Goal: Task Accomplishment & Management: Use online tool/utility

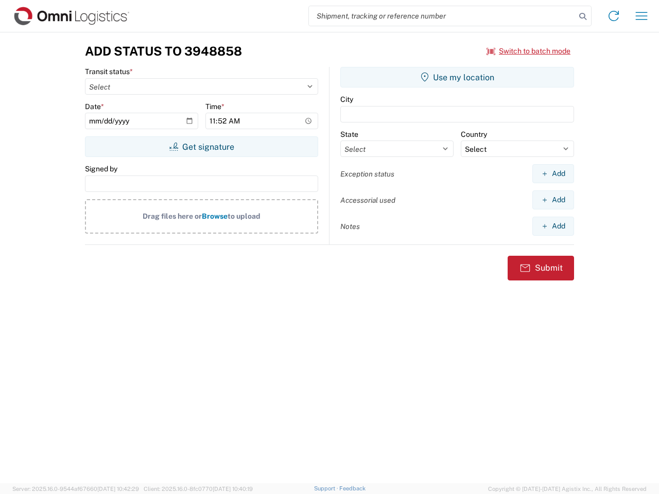
click at [442, 16] on input "search" at bounding box center [442, 16] width 267 height 20
click at [583, 16] on icon at bounding box center [583, 16] width 14 height 14
click at [614, 16] on icon at bounding box center [613, 16] width 16 height 16
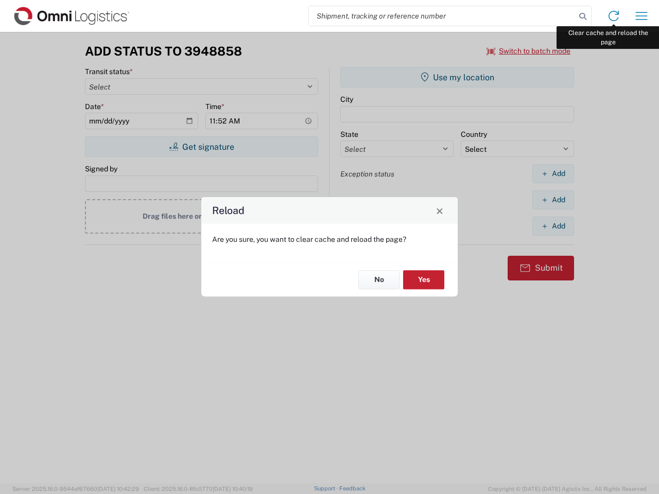
click at [641, 16] on div "Reload Are you sure, you want to clear cache and reload the page? No Yes" at bounding box center [329, 247] width 659 height 494
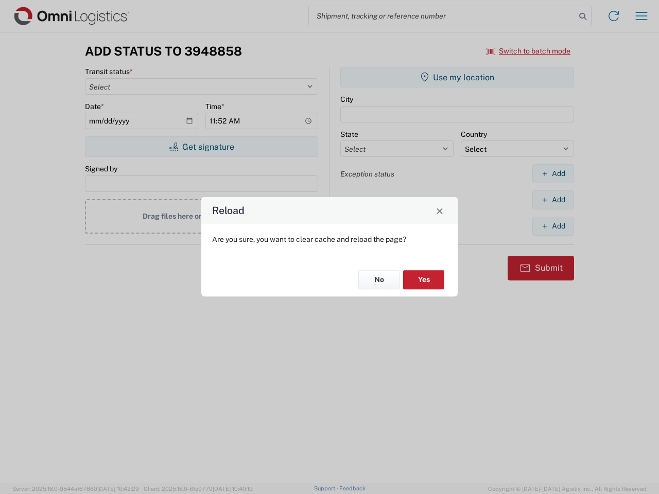
click at [529, 51] on div "Reload Are you sure, you want to clear cache and reload the page? No Yes" at bounding box center [329, 247] width 659 height 494
click at [201, 147] on div "Reload Are you sure, you want to clear cache and reload the page? No Yes" at bounding box center [329, 247] width 659 height 494
click at [457, 77] on div "Reload Are you sure, you want to clear cache and reload the page? No Yes" at bounding box center [329, 247] width 659 height 494
click at [553, 173] on div "Reload Are you sure, you want to clear cache and reload the page? No Yes" at bounding box center [329, 247] width 659 height 494
click at [553, 200] on div "Reload Are you sure, you want to clear cache and reload the page? No Yes" at bounding box center [329, 247] width 659 height 494
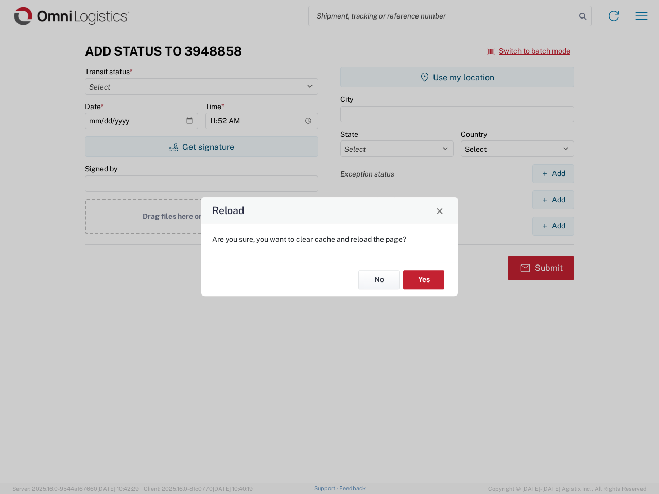
click at [553, 226] on div "Reload Are you sure, you want to clear cache and reload the page? No Yes" at bounding box center [329, 247] width 659 height 494
